Goal: Task Accomplishment & Management: Manage account settings

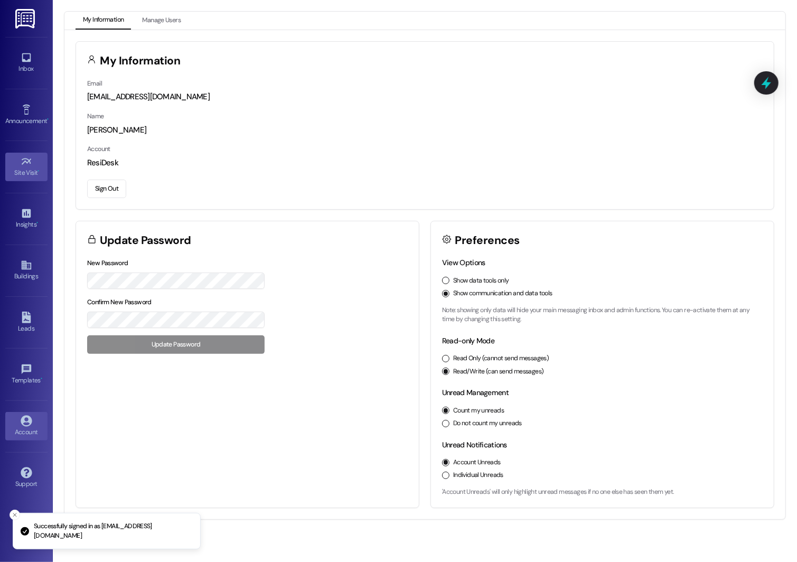
click at [18, 160] on link "Site Visit •" at bounding box center [26, 167] width 42 height 29
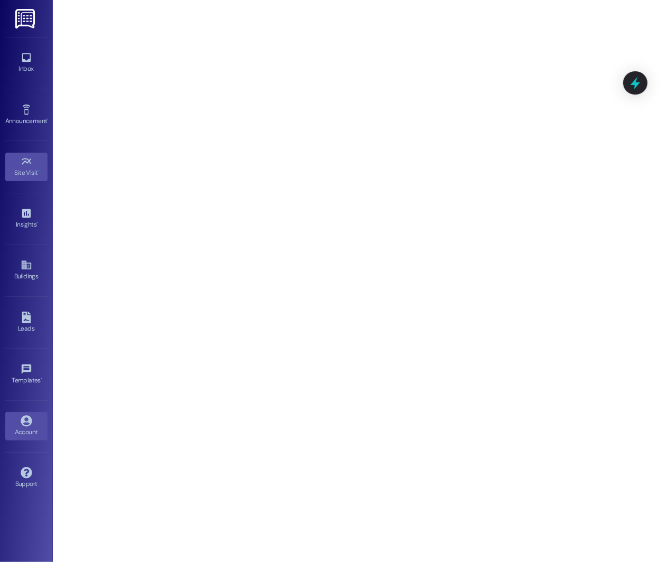
click at [22, 429] on div "Account" at bounding box center [26, 432] width 53 height 11
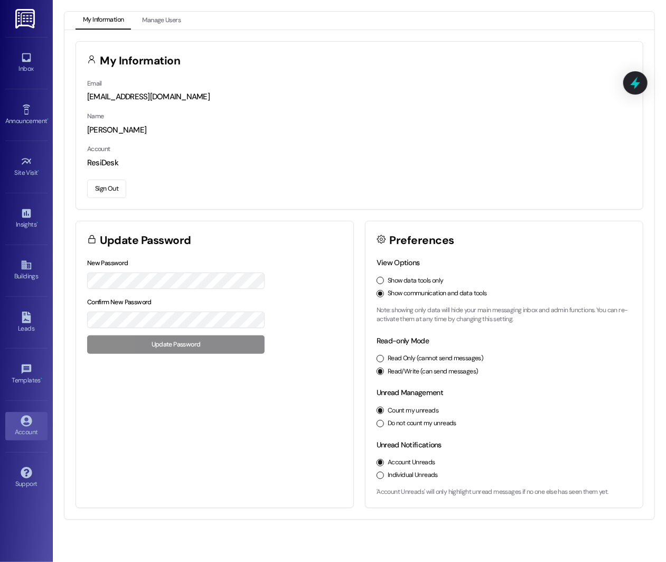
click at [108, 194] on button "Sign Out" at bounding box center [106, 189] width 39 height 18
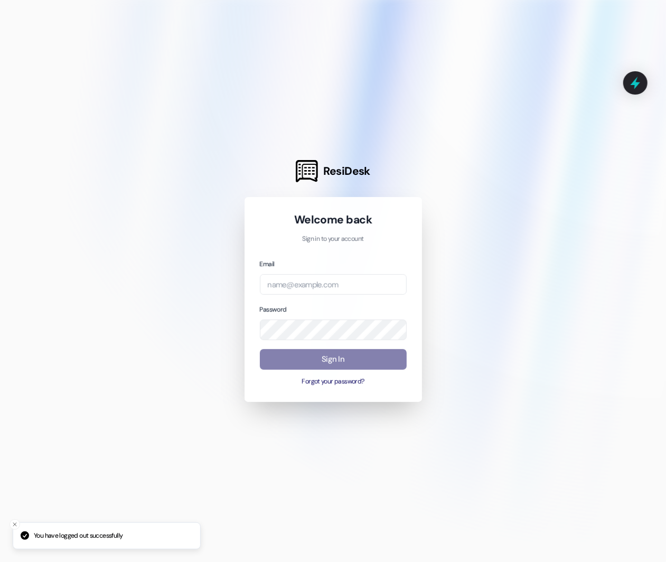
click at [289, 271] on div "Email" at bounding box center [333, 276] width 147 height 36
click at [293, 285] on input "email" at bounding box center [333, 284] width 147 height 21
type input "[EMAIL_ADDRESS][DOMAIN_NAME]"
